Goal: Task Accomplishment & Management: Complete application form

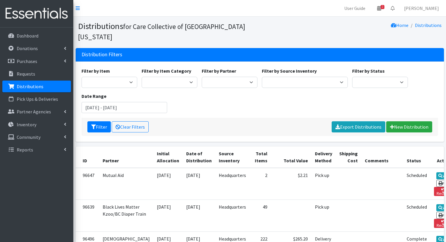
scroll to position [28, 0]
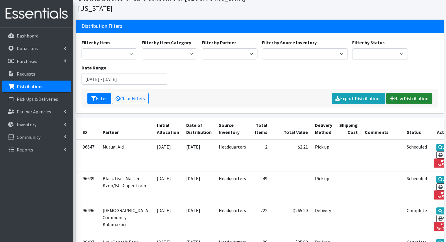
click at [409, 93] on link "New Distribution" at bounding box center [409, 98] width 46 height 11
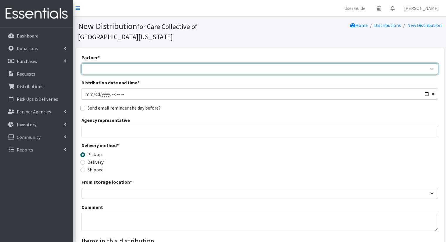
click at [158, 63] on select "African Community Kalamazoo Black Lives Matter Kzoo/BC Diaper Train Cares Sexua…" at bounding box center [259, 68] width 356 height 11
select select "7976"
click at [81, 63] on select "African Community Kalamazoo Black Lives Matter Kzoo/BC Diaper Train Cares Sexua…" at bounding box center [259, 68] width 356 height 11
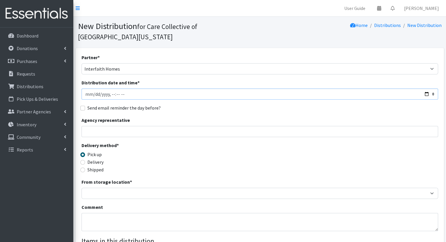
click at [426, 88] on input "Distribution date and time *" at bounding box center [259, 93] width 356 height 11
type input "2025-09-17T11:00"
click at [219, 105] on div "Partner * African Community Kalamazoo Black Lives Matter Kzoo/BC Diaper Train C…" at bounding box center [259, 187] width 356 height 267
click at [99, 159] on label "Delivery" at bounding box center [95, 162] width 16 height 7
click at [85, 160] on input "Delivery" at bounding box center [82, 162] width 5 height 5
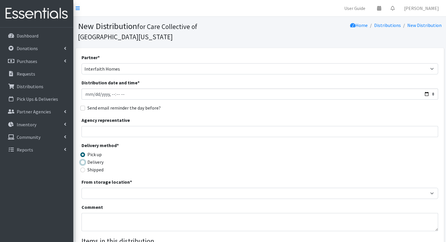
radio input "true"
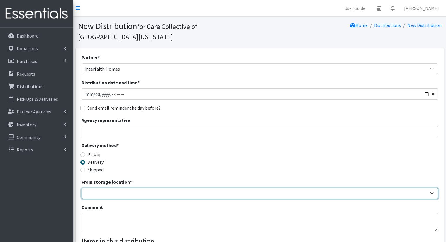
click at [116, 188] on select "Headquarters" at bounding box center [259, 193] width 356 height 11
select select "491"
click at [81, 188] on select "Headquarters" at bounding box center [259, 193] width 356 height 11
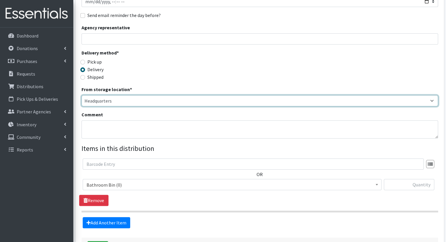
scroll to position [128, 0]
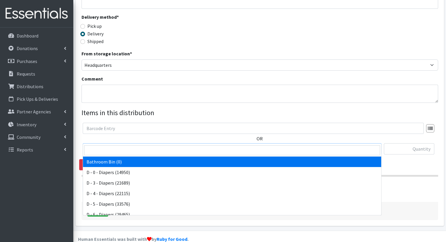
click at [228, 145] on span "Bathroom Bin (0)" at bounding box center [231, 149] width 291 height 8
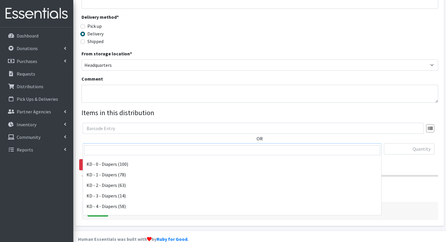
scroll to position [119, 0]
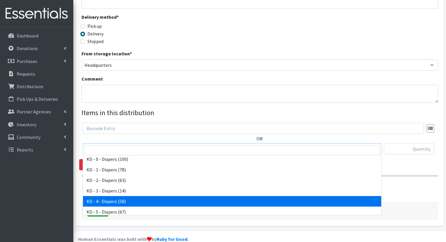
select select "15500"
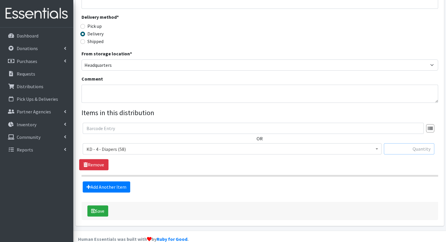
click at [396, 143] on input "text" at bounding box center [409, 148] width 50 height 11
click at [96, 159] on link "Remove" at bounding box center [93, 164] width 29 height 11
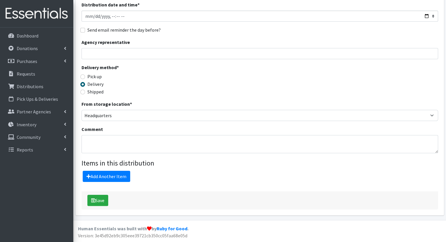
scroll to position [67, 0]
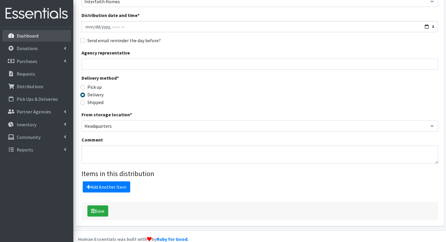
click at [40, 35] on link "Dashboard" at bounding box center [36, 36] width 69 height 12
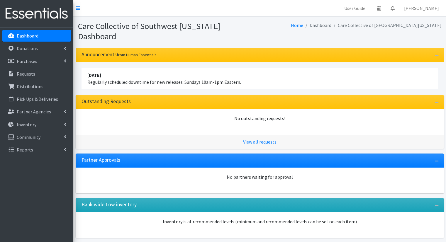
drag, startPoint x: 191, startPoint y: 42, endPoint x: 228, endPoint y: 42, distance: 36.6
click at [228, 48] on div "Announcements from Human Essentials" at bounding box center [260, 55] width 368 height 14
click at [55, 45] on link "Donations" at bounding box center [36, 48] width 69 height 12
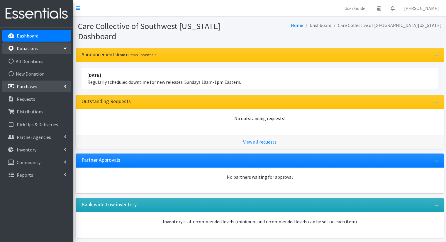
click at [59, 84] on link "Purchases" at bounding box center [36, 87] width 69 height 12
click at [62, 50] on link "Donations" at bounding box center [36, 48] width 69 height 12
